Goal: Task Accomplishment & Management: Manage account settings

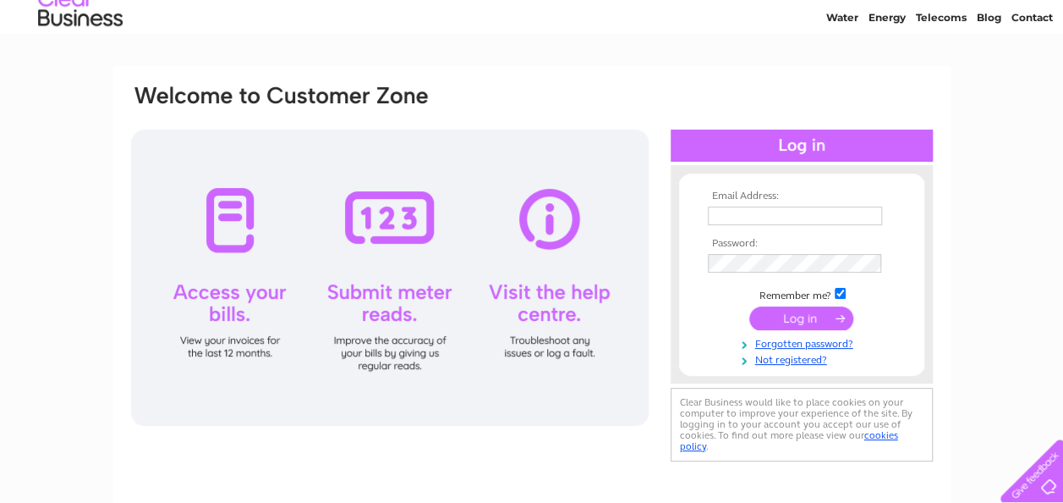
type input "boutique.baby@aol.co.uk"
click at [771, 315] on input "submit" at bounding box center [802, 318] width 104 height 24
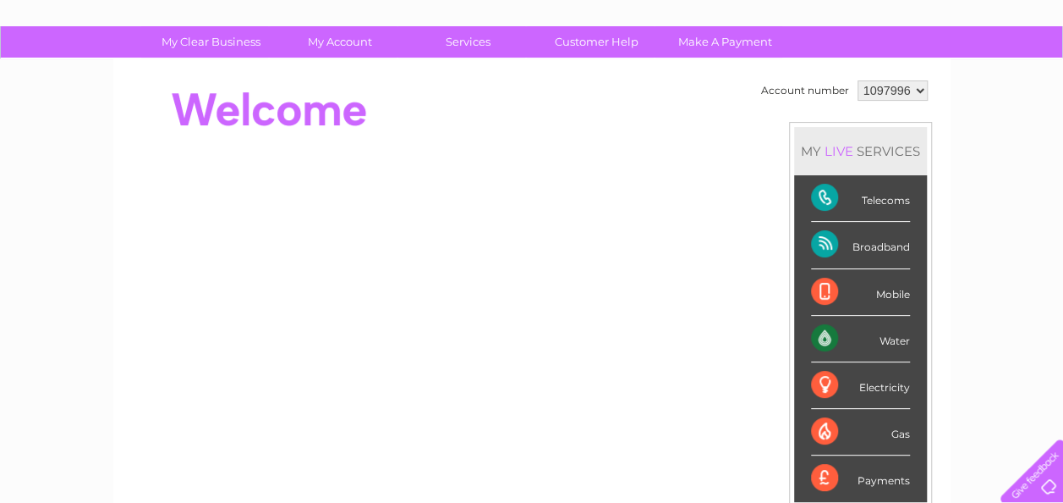
scroll to position [48, 0]
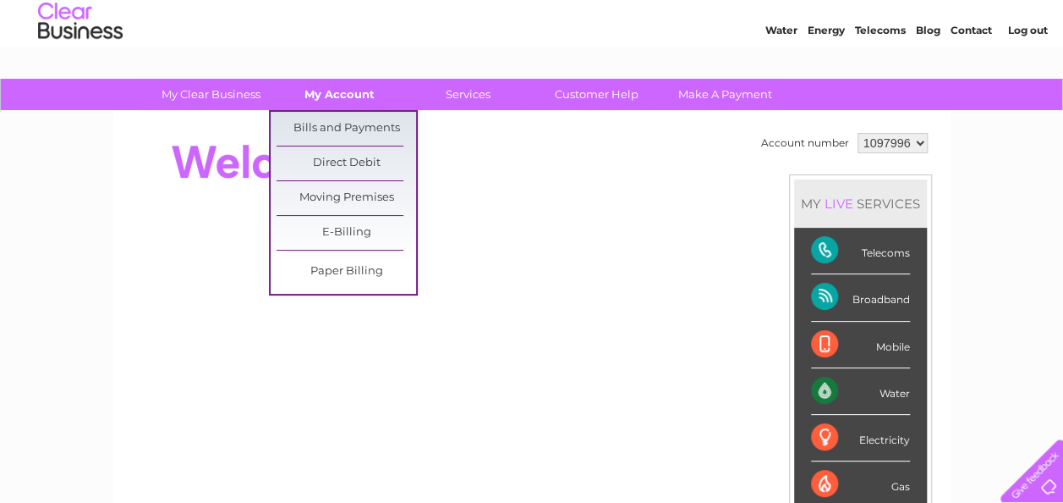
click at [354, 89] on link "My Account" at bounding box center [340, 94] width 140 height 31
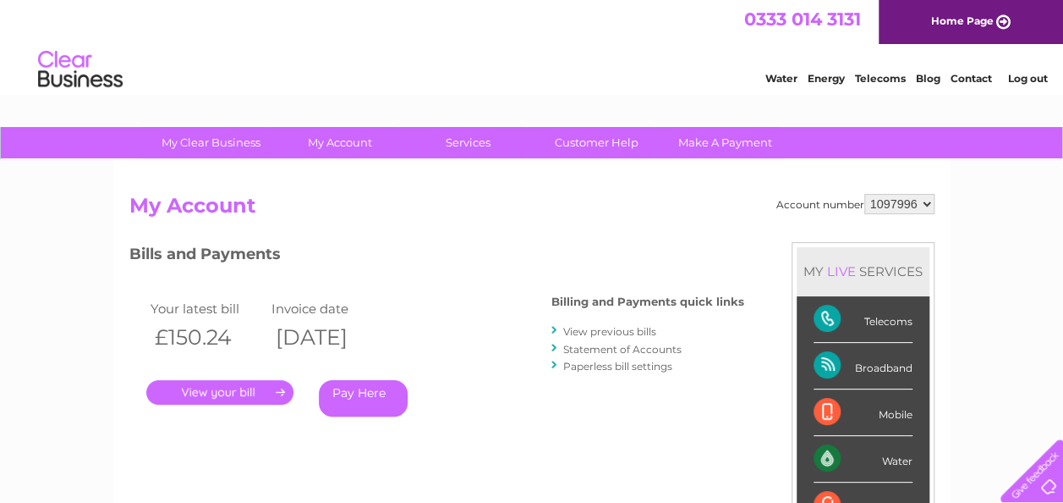
click at [917, 200] on select "1097996" at bounding box center [900, 204] width 70 height 20
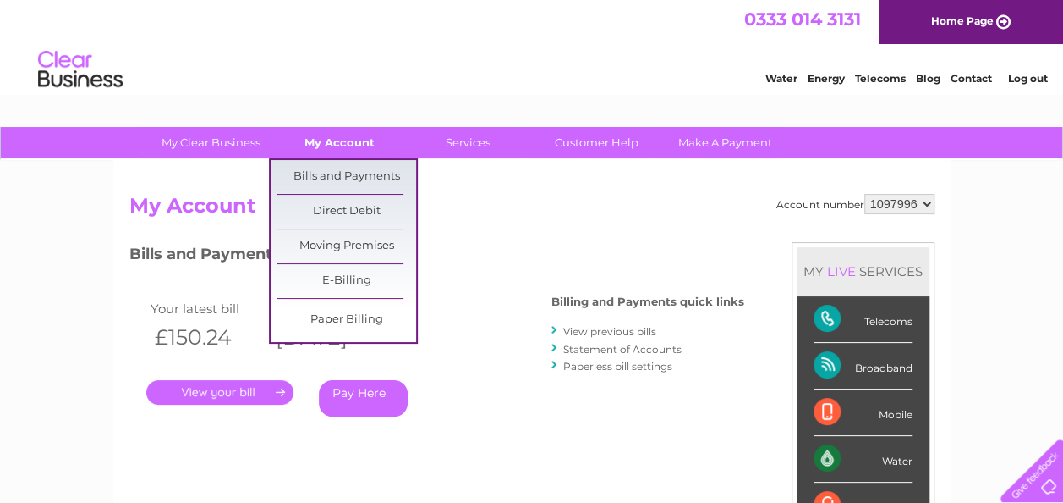
click at [350, 153] on link "My Account" at bounding box center [340, 142] width 140 height 31
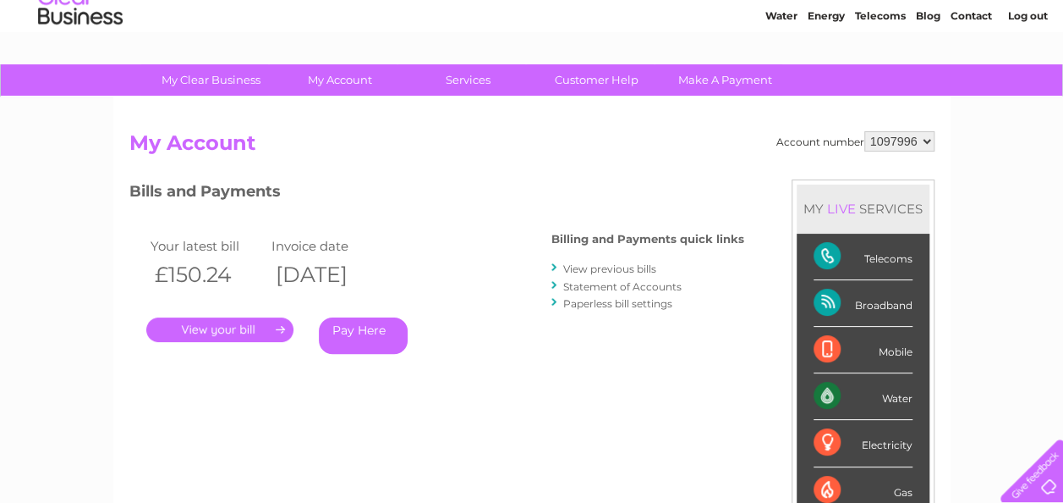
scroll to position [63, 0]
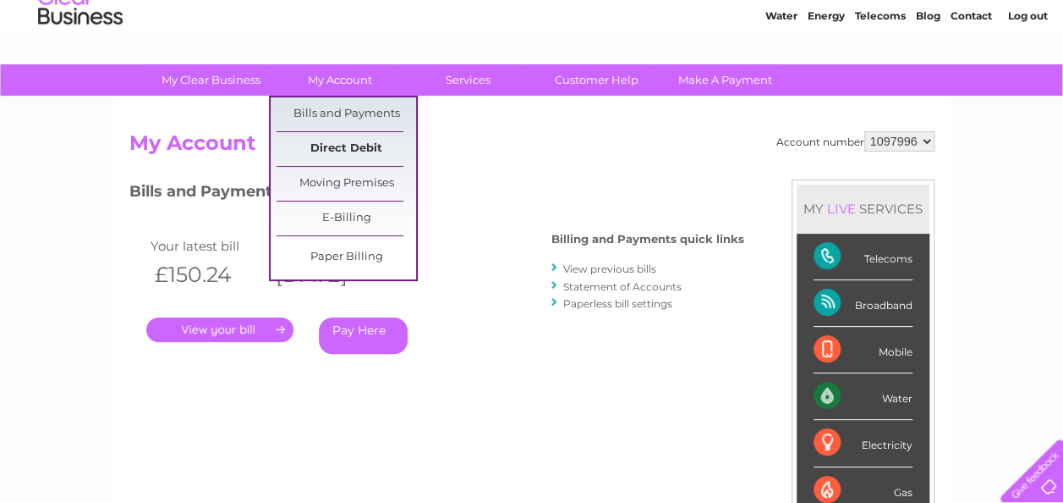
click at [373, 135] on link "Direct Debit" at bounding box center [347, 149] width 140 height 34
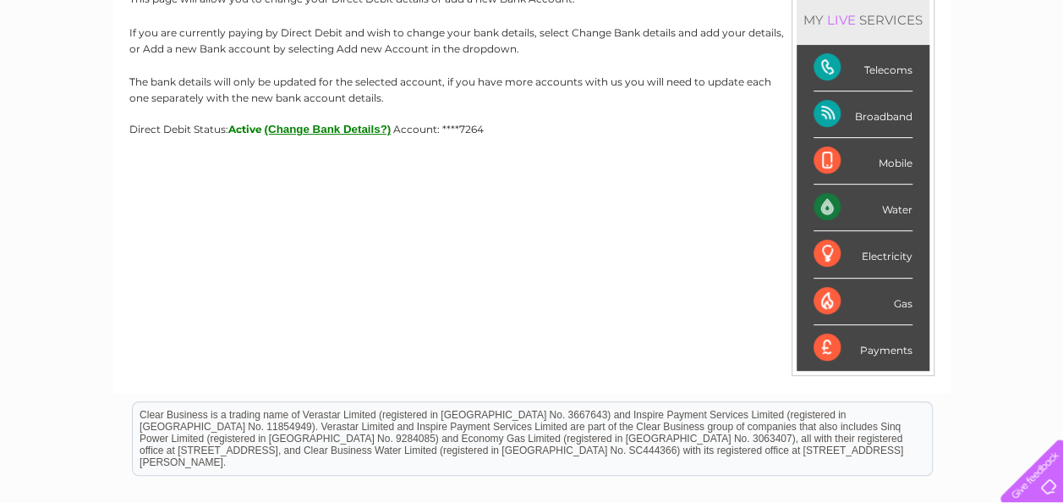
scroll to position [130, 0]
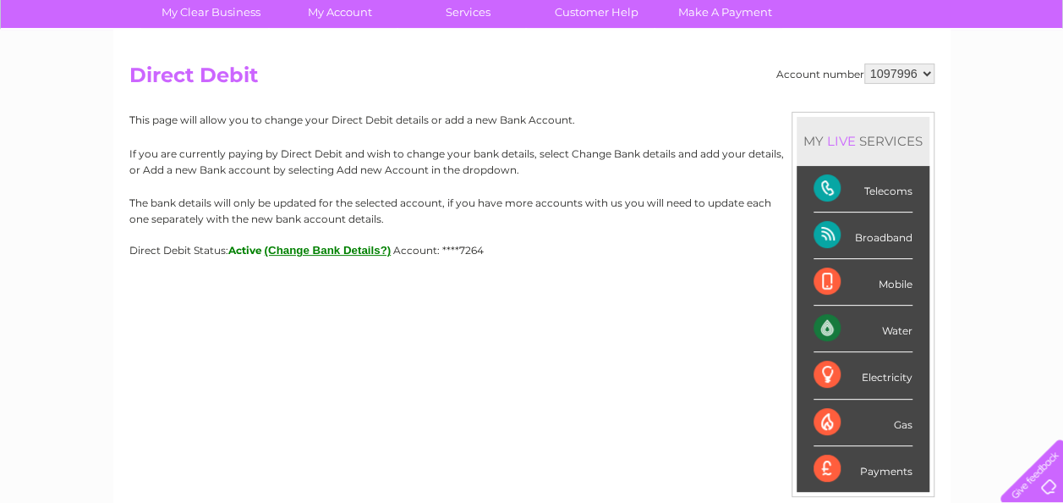
click at [920, 78] on select "1097996" at bounding box center [900, 73] width 70 height 20
click at [808, 91] on h2 "Direct Debit" at bounding box center [531, 79] width 805 height 32
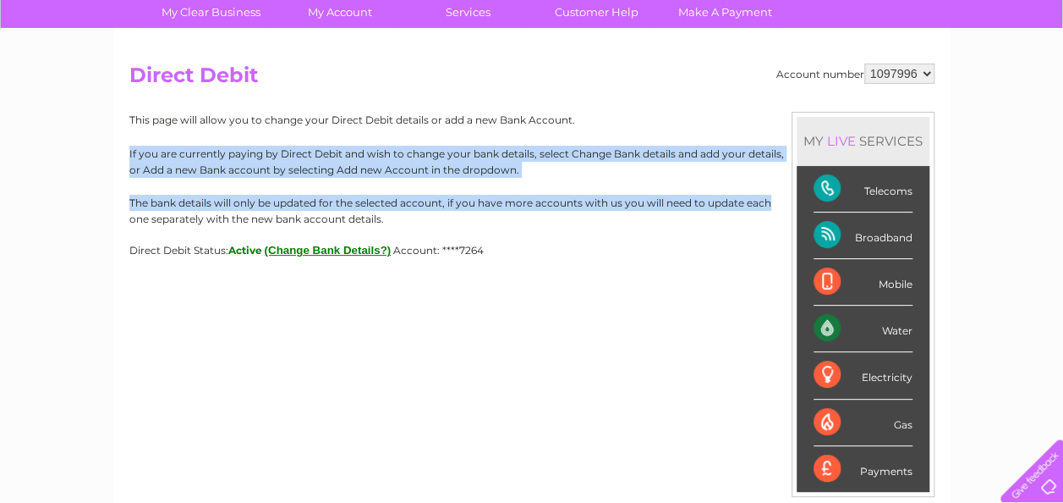
drag, startPoint x: 1055, startPoint y: 111, endPoint x: 986, endPoint y: 199, distance: 111.5
click at [986, 199] on div "My Clear Business Login Details My Details My Preferences Link Account My Accou…" at bounding box center [531, 400] width 1063 height 806
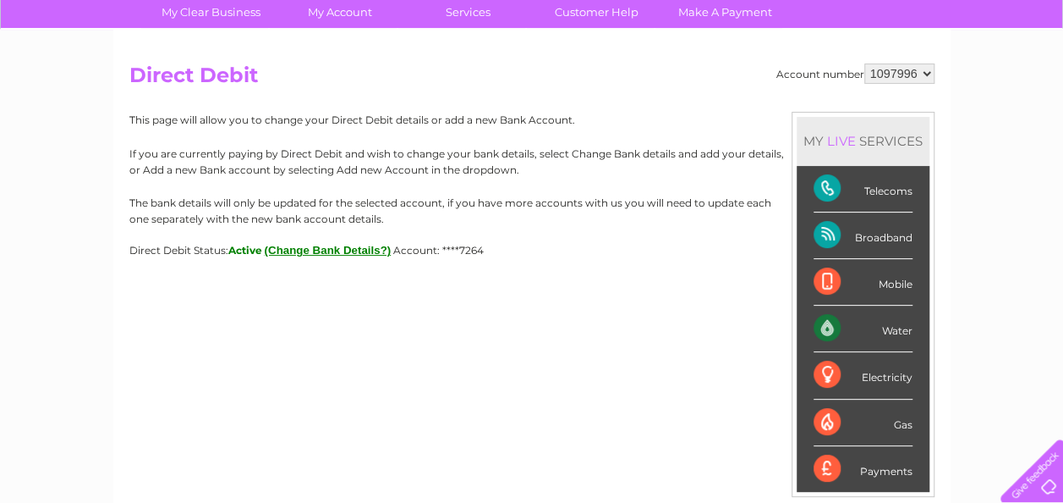
click at [657, 362] on div "Account number 1097996 Direct Debit MY LIVE SERVICES Telecoms Broadband Mobile …" at bounding box center [532, 272] width 838 height 484
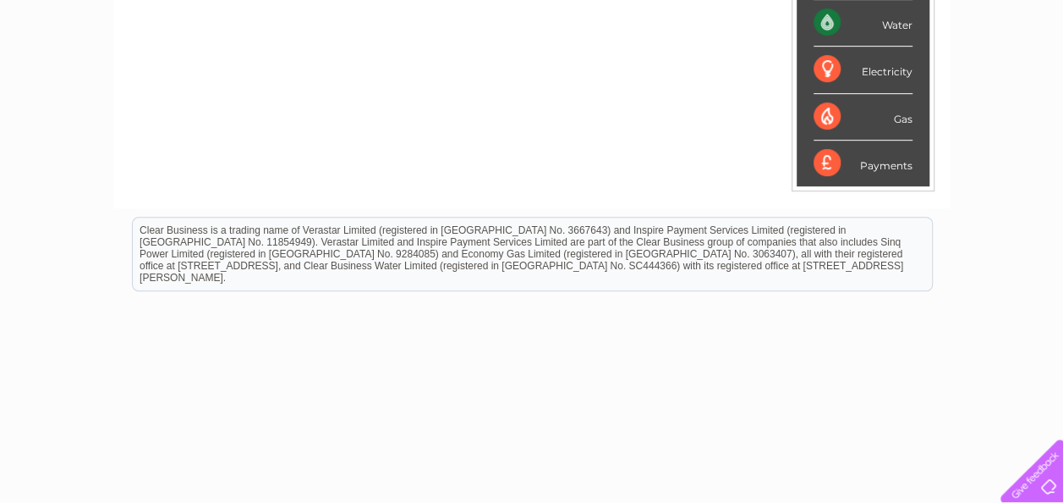
scroll to position [441, 0]
